Goal: Task Accomplishment & Management: Manage account settings

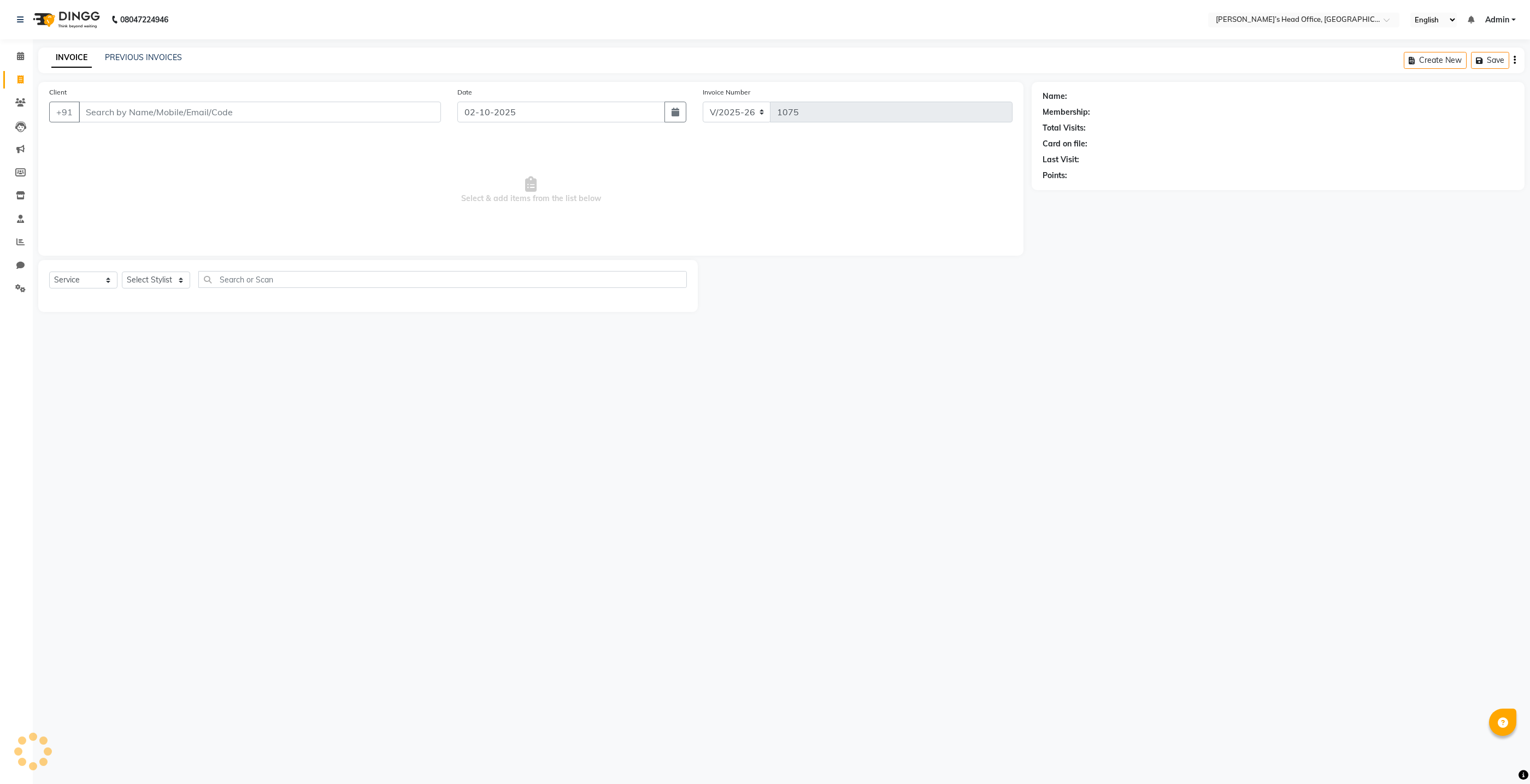
select select "7682"
select select "service"
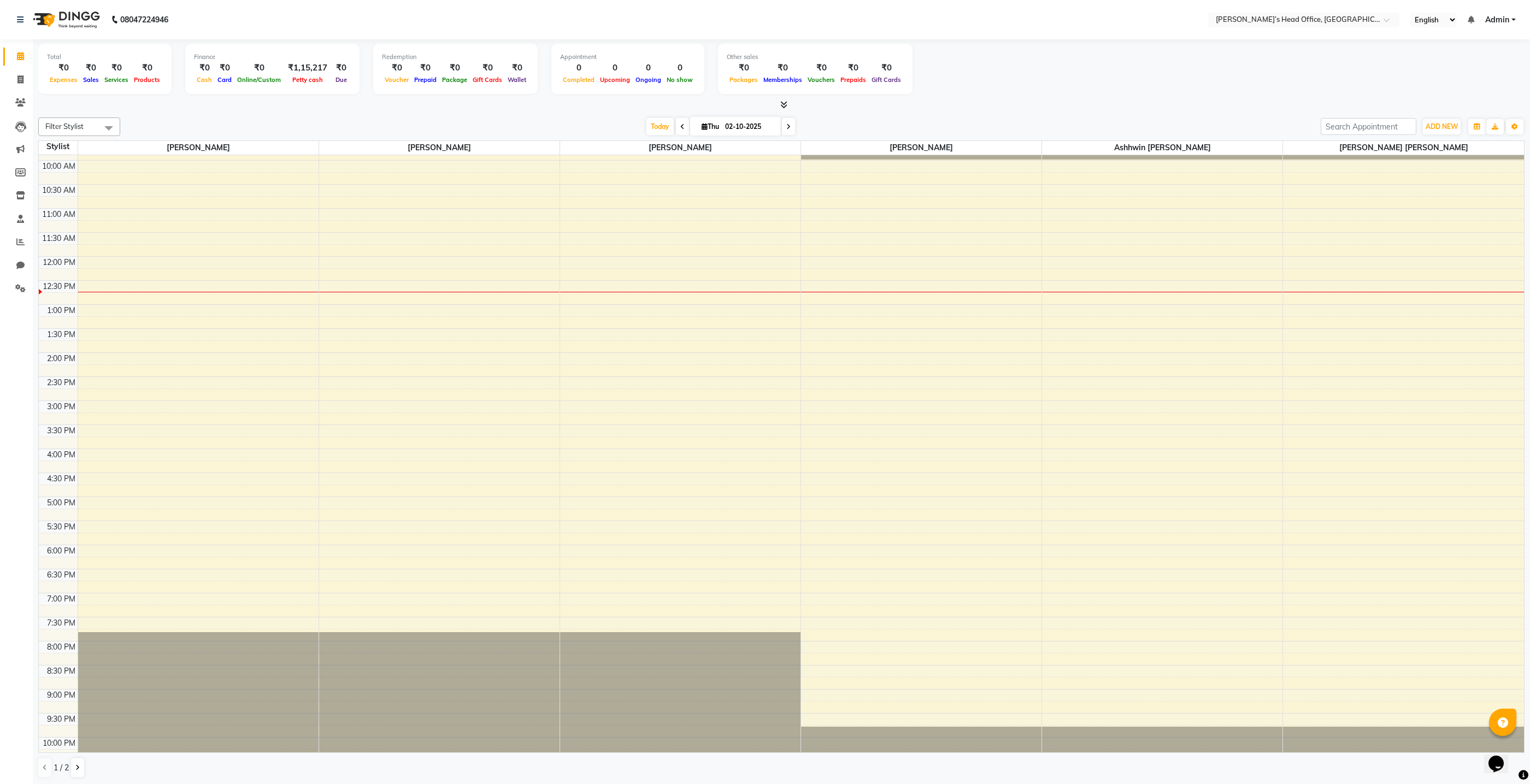
scroll to position [1, 0]
click at [783, 105] on icon at bounding box center [784, 104] width 7 height 8
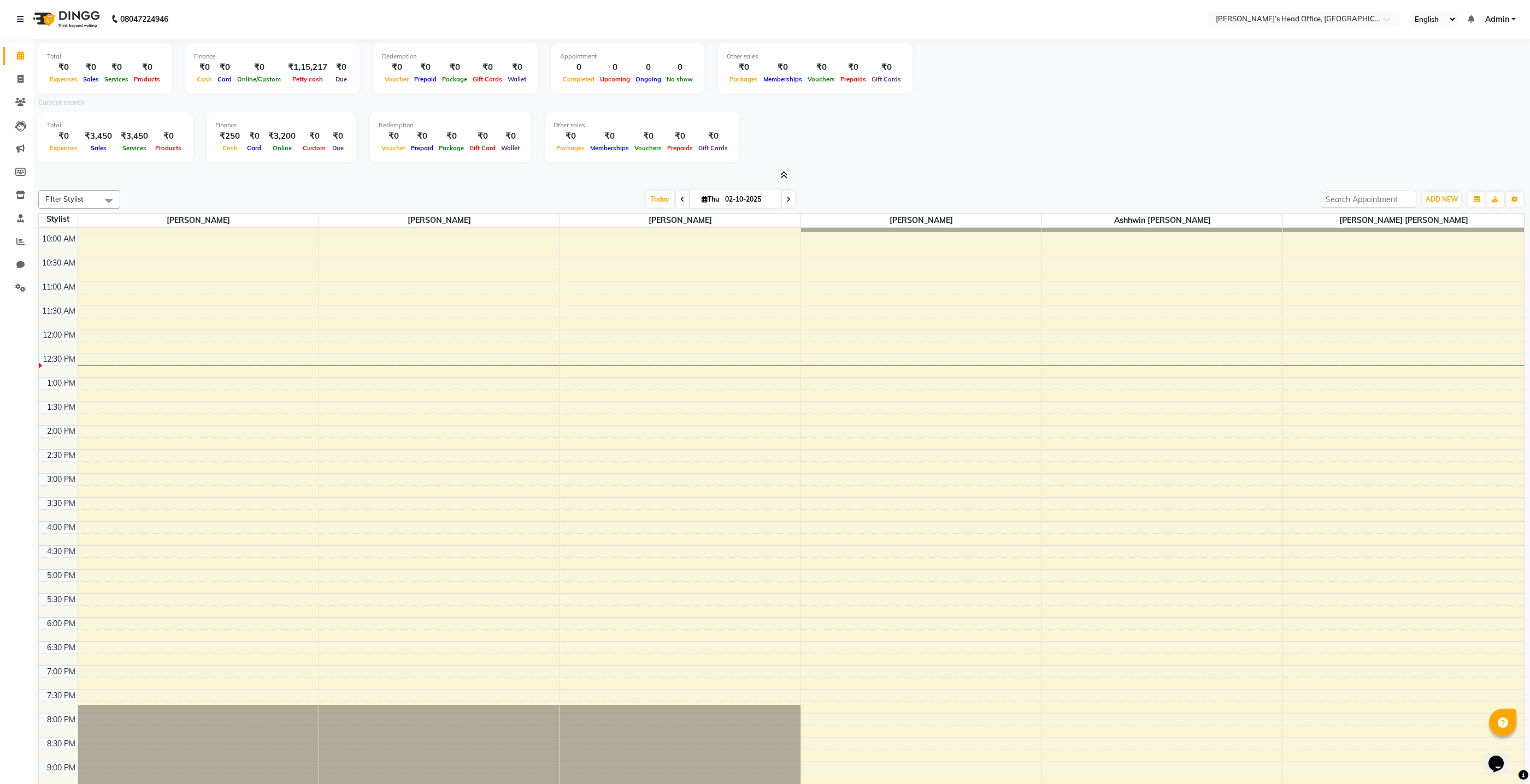
click at [783, 177] on icon at bounding box center [784, 175] width 7 height 8
